Goal: Transaction & Acquisition: Register for event/course

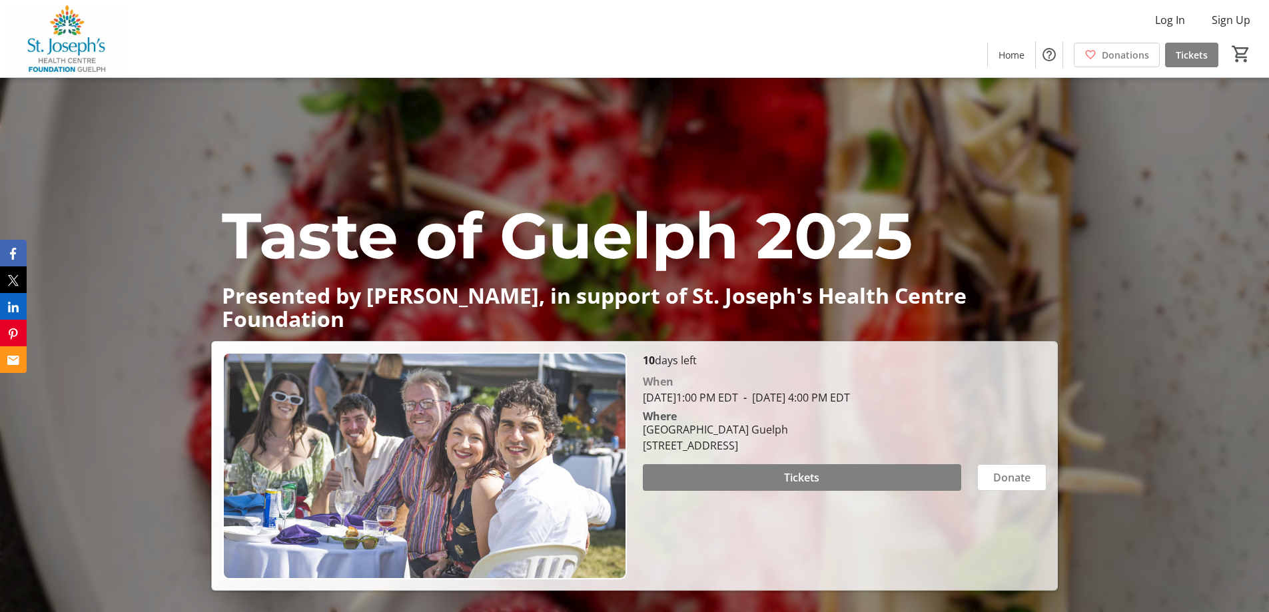
drag, startPoint x: 751, startPoint y: 400, endPoint x: 1018, endPoint y: 400, distance: 266.4
click at [1018, 400] on div "[PERSON_NAME][DATE] 1:00 PM EDT - [DATE] 4:00 PM EDT" at bounding box center [845, 390] width 404 height 32
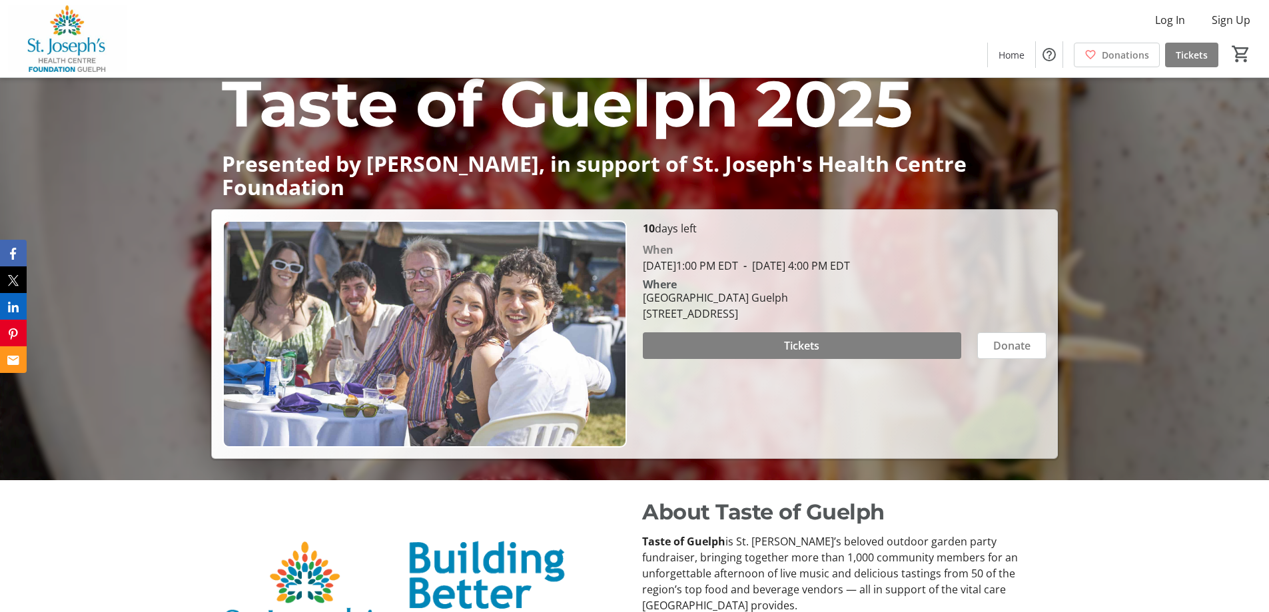
scroll to position [133, 0]
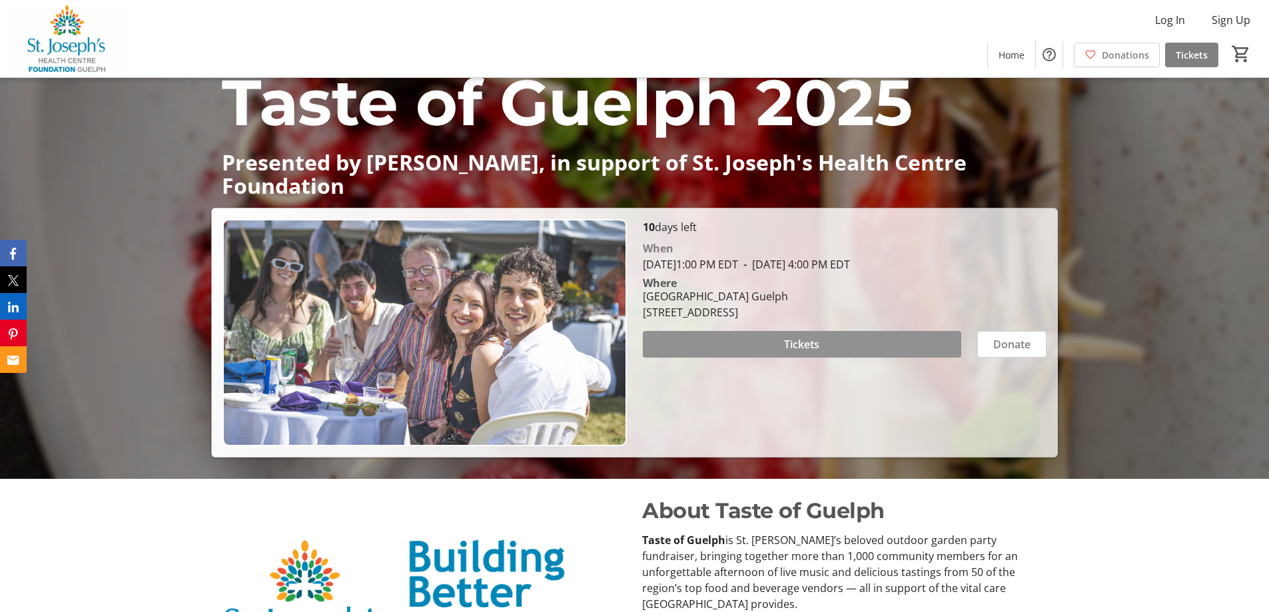
click at [836, 348] on span at bounding box center [802, 344] width 318 height 32
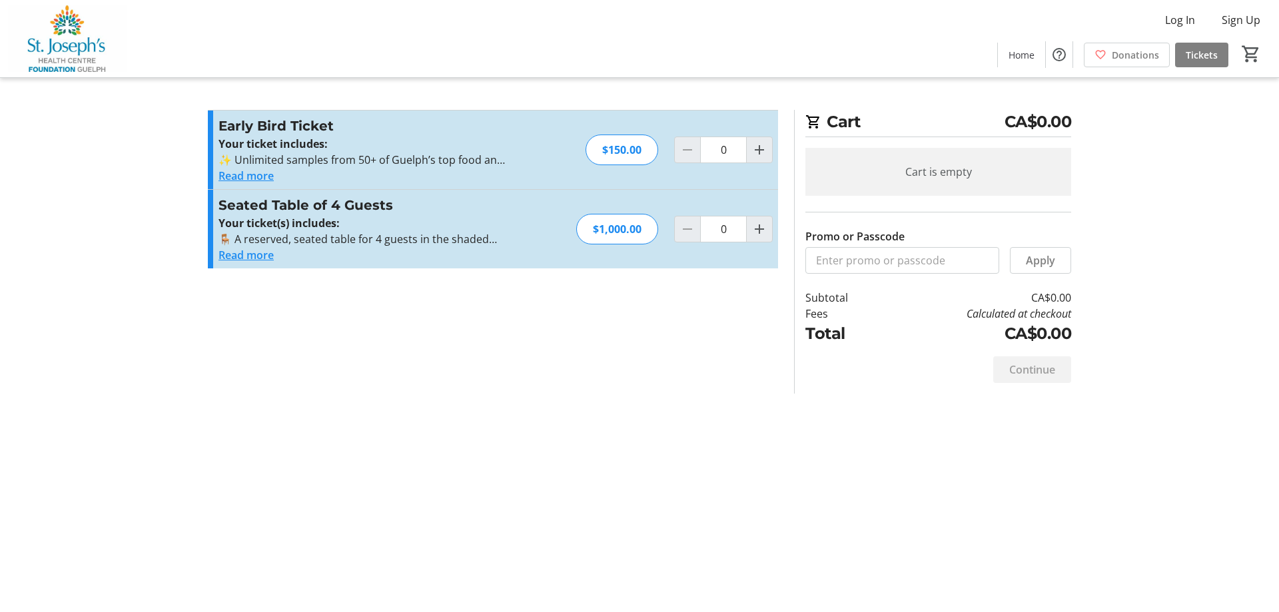
click at [415, 160] on p "✨ Unlimited samples from 50+ of Guelph’s top food and drink vendors" at bounding box center [363, 160] width 291 height 16
click at [231, 177] on button "Read more" at bounding box center [245, 176] width 55 height 16
